Goal: Information Seeking & Learning: Compare options

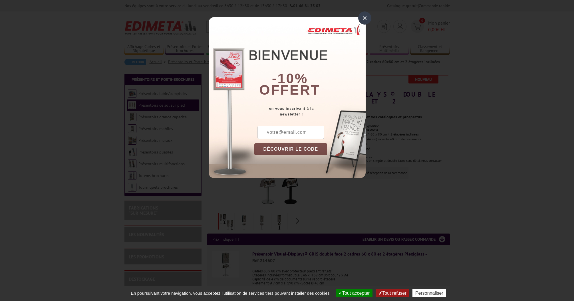
click at [363, 19] on div "×" at bounding box center [364, 17] width 13 height 13
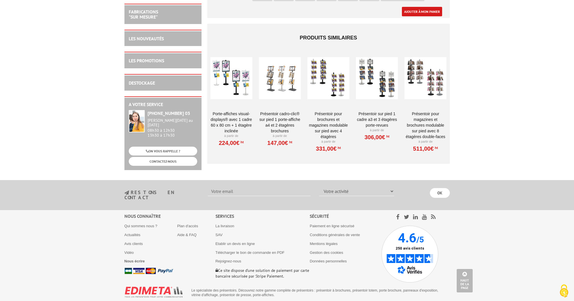
scroll to position [1201, 0]
click at [282, 71] on div at bounding box center [280, 78] width 42 height 57
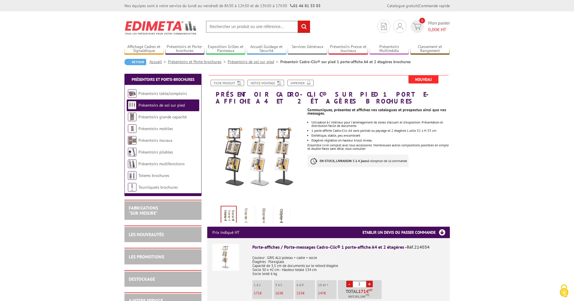
click at [266, 209] on img at bounding box center [264, 216] width 14 height 18
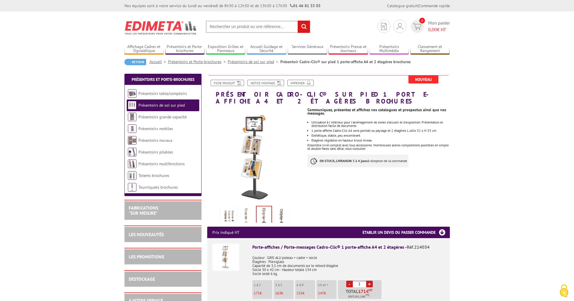
click at [282, 207] on img at bounding box center [282, 216] width 14 height 18
click at [243, 207] on img at bounding box center [247, 216] width 14 height 18
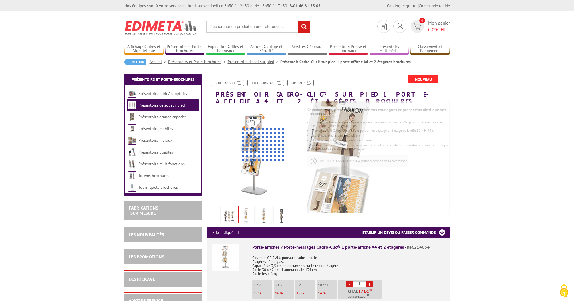
click at [265, 145] on div at bounding box center [265, 145] width 44 height 35
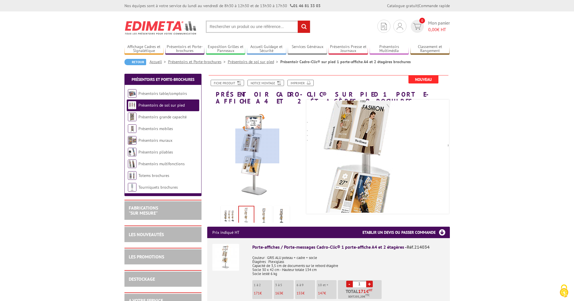
click at [256, 146] on div at bounding box center [258, 146] width 44 height 35
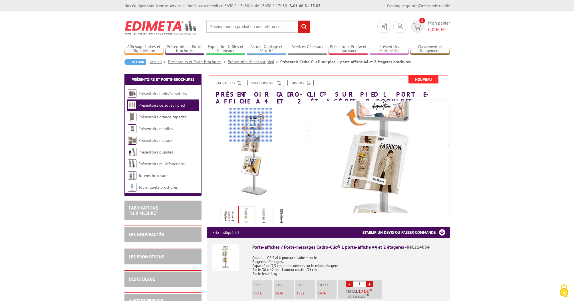
click at [251, 125] on div at bounding box center [251, 125] width 44 height 35
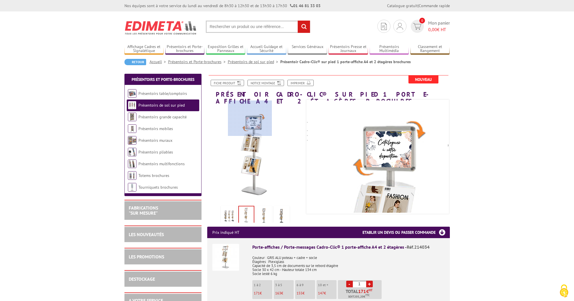
click at [250, 116] on div at bounding box center [250, 118] width 44 height 35
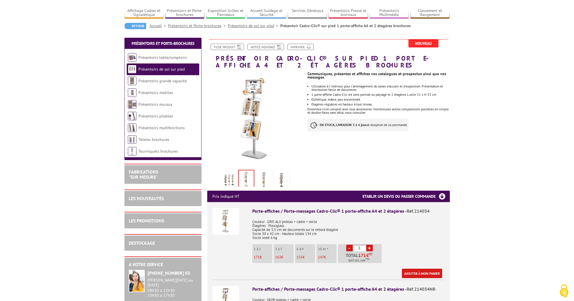
scroll to position [35, 0]
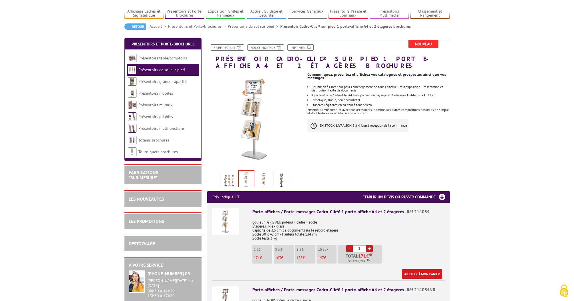
click at [264, 171] on img at bounding box center [264, 180] width 14 height 18
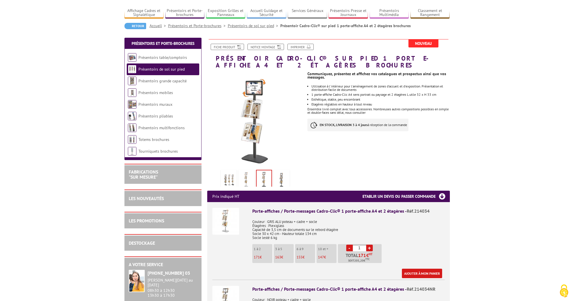
drag, startPoint x: 281, startPoint y: 172, endPoint x: 278, endPoint y: 172, distance: 3.7
click at [281, 172] on img at bounding box center [282, 180] width 14 height 18
click at [243, 171] on img at bounding box center [247, 180] width 14 height 18
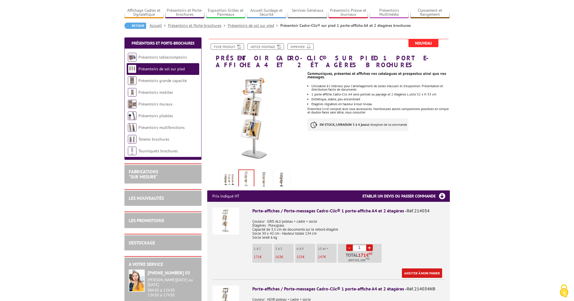
click at [245, 171] on img at bounding box center [246, 179] width 15 height 18
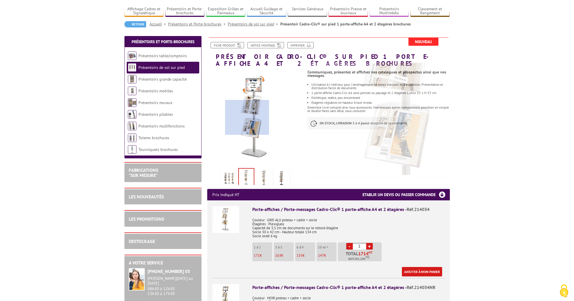
click at [247, 118] on div at bounding box center [247, 117] width 44 height 35
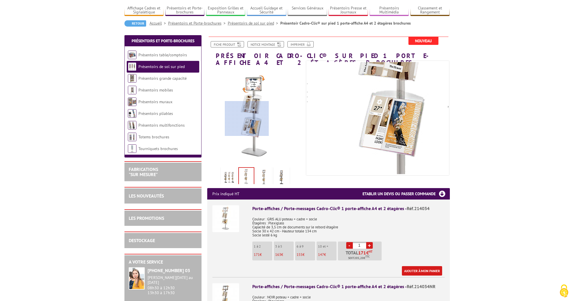
click at [247, 119] on div at bounding box center [247, 118] width 44 height 35
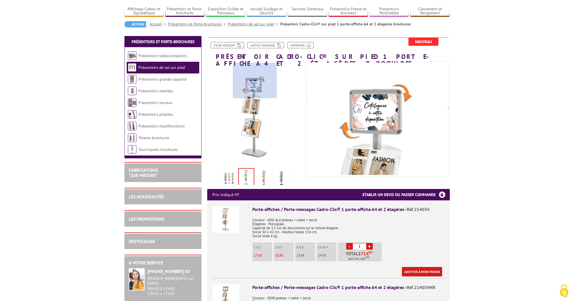
click at [255, 73] on div at bounding box center [255, 80] width 44 height 35
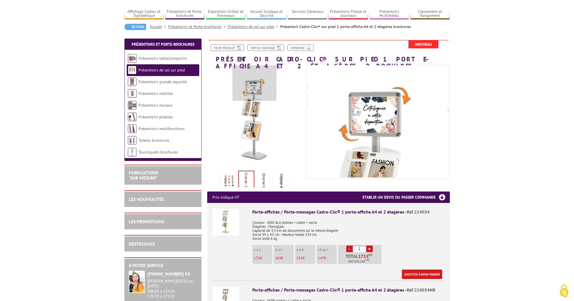
click at [255, 73] on div at bounding box center [255, 82] width 44 height 35
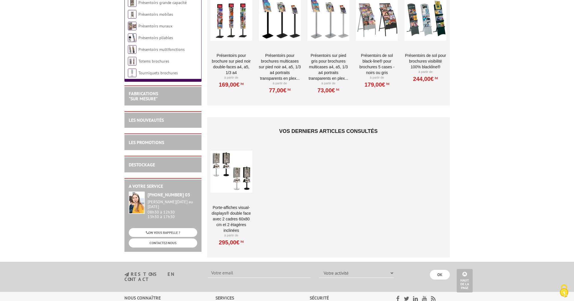
scroll to position [410, 0]
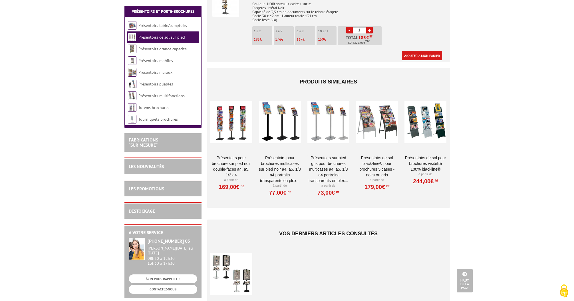
click at [226, 104] on div at bounding box center [232, 121] width 42 height 57
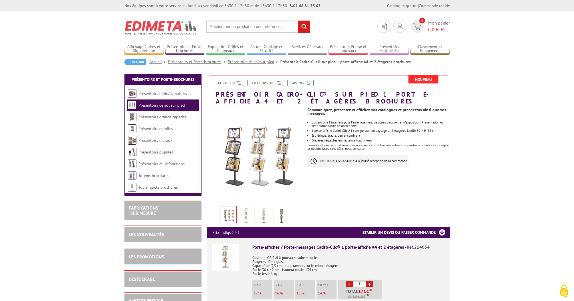
click at [422, 78] on span "Nouveau" at bounding box center [424, 79] width 30 height 8
click at [229, 83] on link "Fiche produit" at bounding box center [227, 83] width 33 height 6
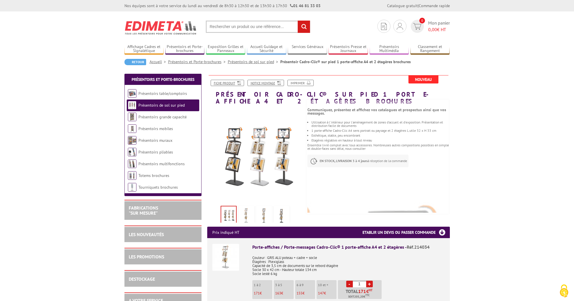
scroll to position [1, 0]
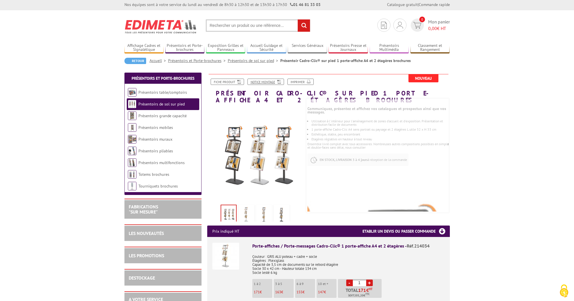
click at [260, 80] on link "Notice Montage" at bounding box center [266, 82] width 37 height 6
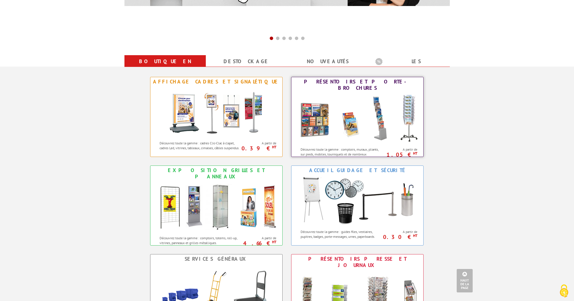
scroll to position [186, 0]
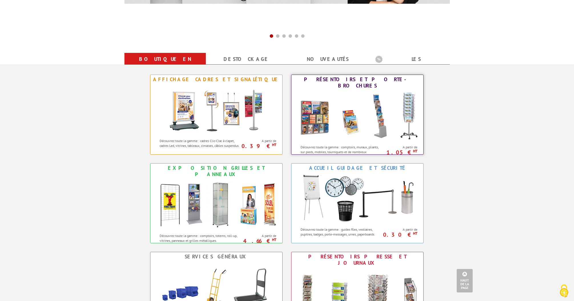
click at [333, 113] on img at bounding box center [358, 115] width 126 height 51
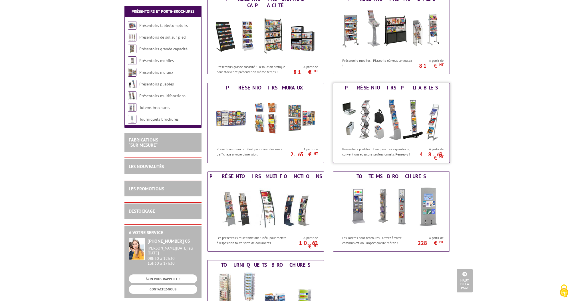
scroll to position [189, 0]
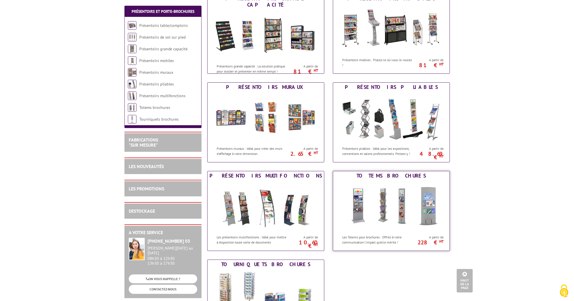
click at [393, 199] on img at bounding box center [392, 205] width 106 height 51
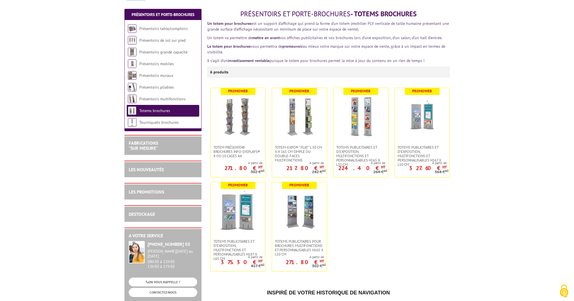
scroll to position [62, 0]
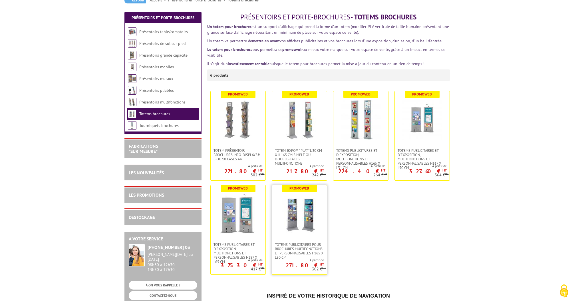
click at [288, 209] on img at bounding box center [300, 214] width 40 height 40
click at [302, 225] on img at bounding box center [300, 214] width 40 height 40
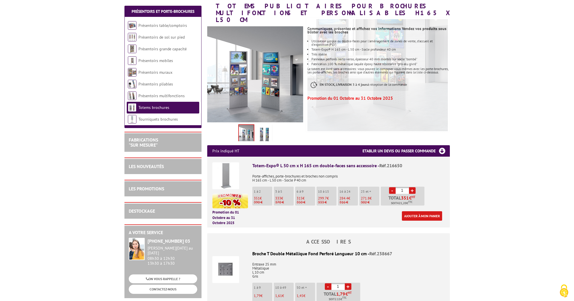
scroll to position [97, 0]
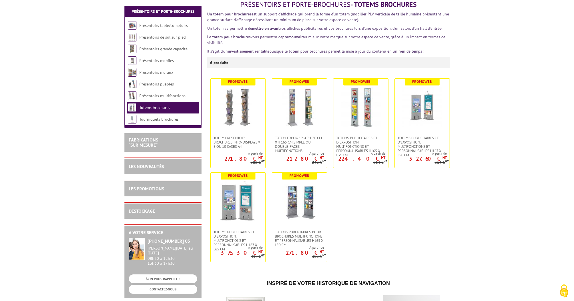
scroll to position [75, 0]
click at [426, 110] on img at bounding box center [422, 107] width 40 height 40
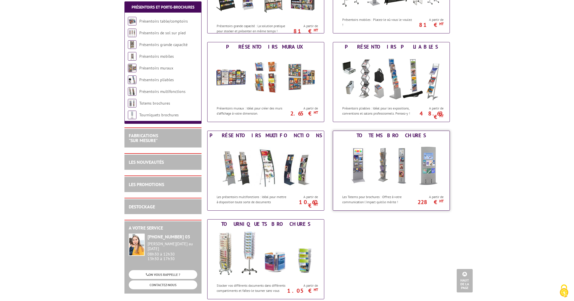
scroll to position [237, 0]
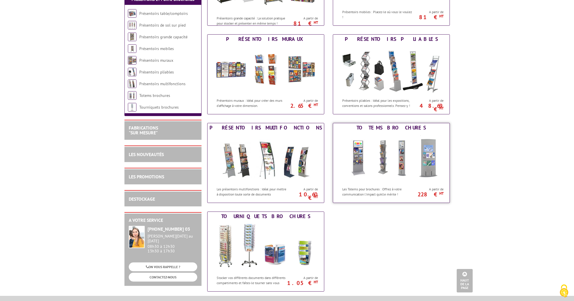
click at [387, 154] on img at bounding box center [392, 157] width 106 height 51
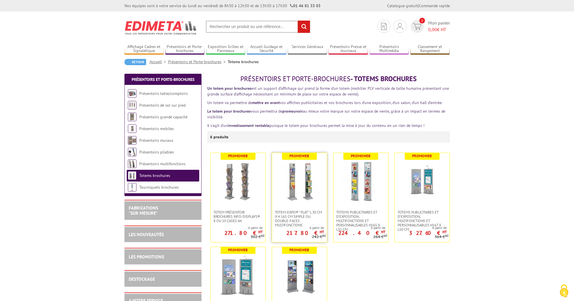
click at [311, 175] on img at bounding box center [300, 181] width 40 height 40
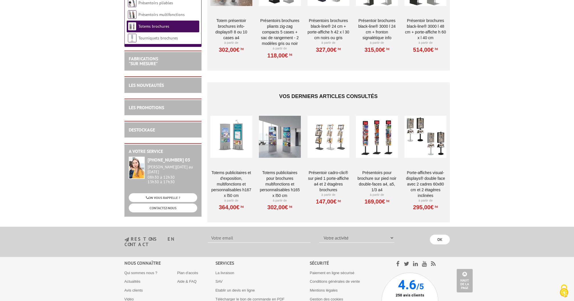
scroll to position [928, 0]
